Goal: Find specific page/section: Find specific page/section

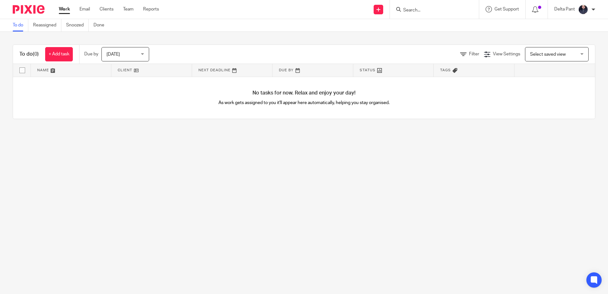
click at [414, 10] on input "Search" at bounding box center [430, 11] width 57 height 6
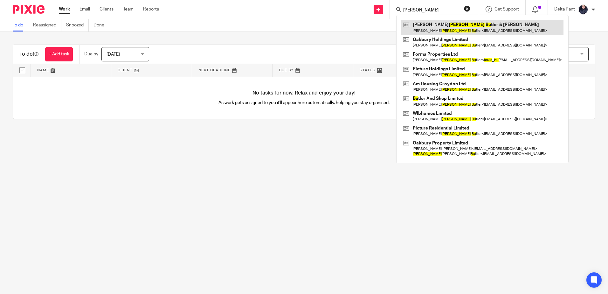
type input "[PERSON_NAME]"
click at [449, 26] on link at bounding box center [482, 27] width 162 height 15
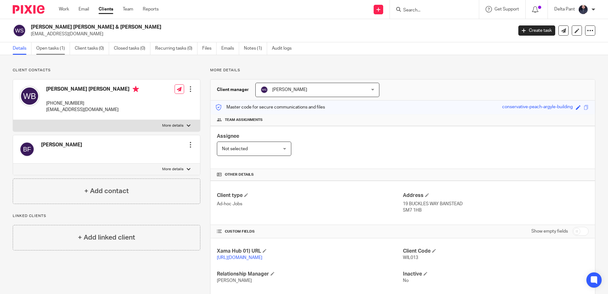
click at [42, 45] on link "Open tasks (1)" at bounding box center [53, 48] width 34 height 12
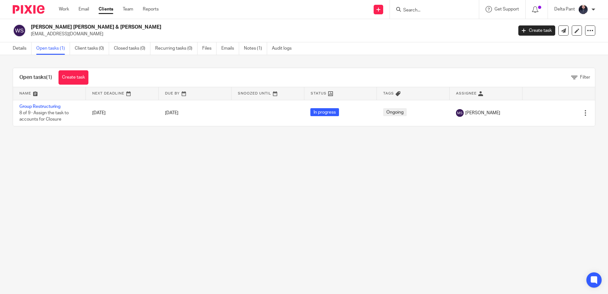
click at [132, 176] on main "William Louis Butler & Billie Leigh Shepherd info@pictureresidential.com Create…" at bounding box center [304, 147] width 608 height 294
click at [419, 8] on input "Search" at bounding box center [430, 11] width 57 height 6
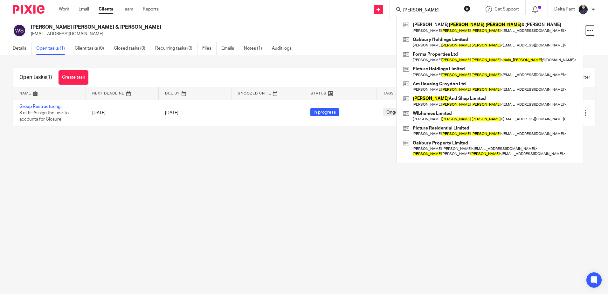
type input "louis butler"
click at [318, 160] on main "William Louis Butler & Billie Leigh Shepherd info@pictureresidential.com Create…" at bounding box center [304, 147] width 608 height 294
